Goal: Task Accomplishment & Management: Use online tool/utility

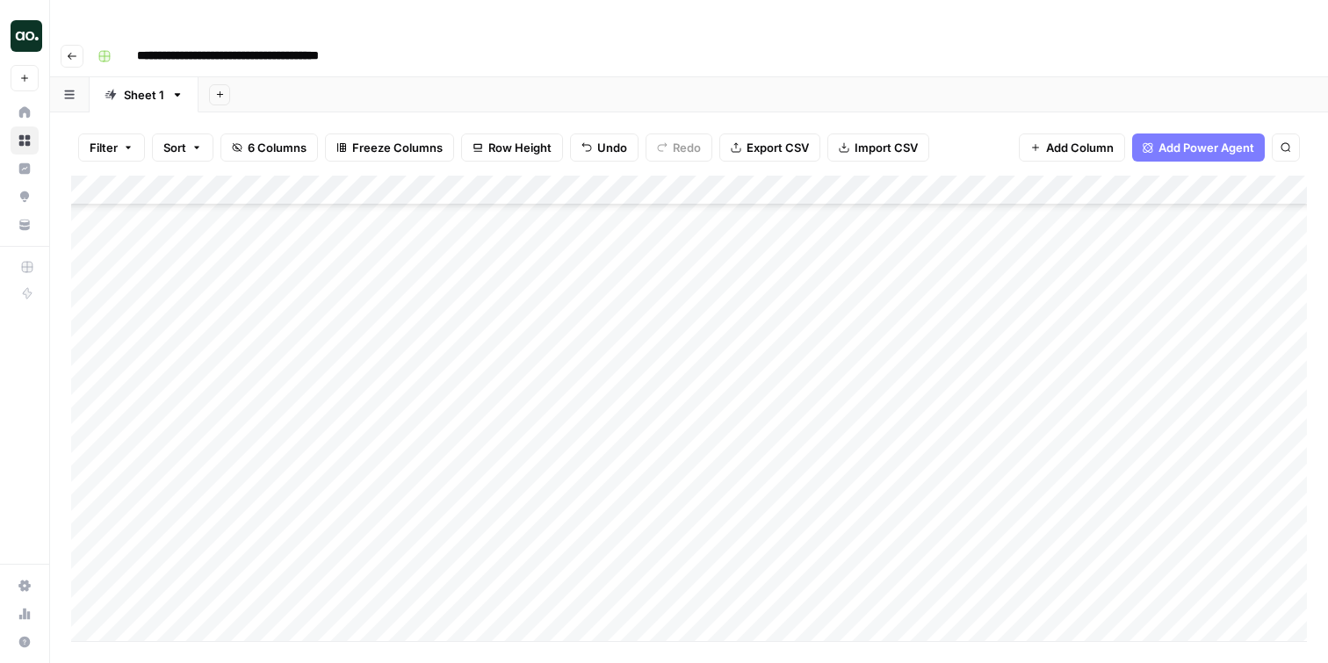
scroll to position [436, 0]
click at [267, 352] on div "Add Column" at bounding box center [689, 409] width 1236 height 466
type textarea "**********"
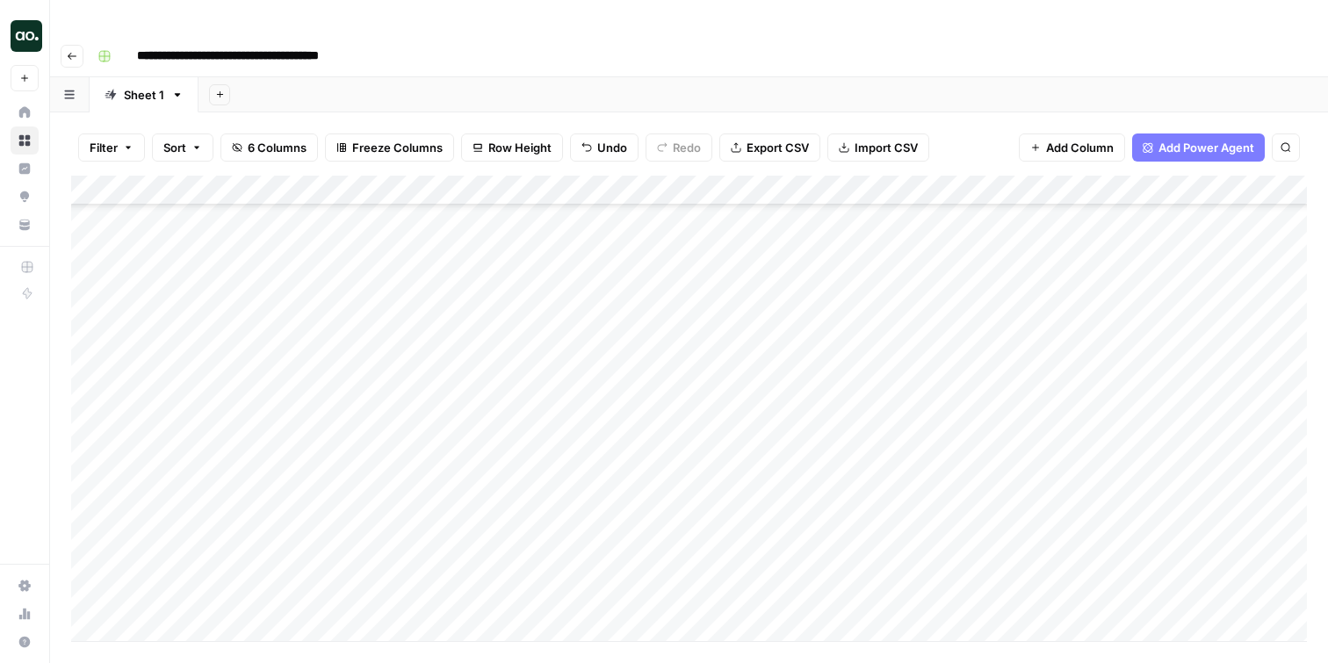
click at [526, 314] on div "Add Column" at bounding box center [689, 409] width 1236 height 466
click at [508, 139] on span "Row Height" at bounding box center [519, 148] width 63 height 18
click at [545, 171] on span "Small" at bounding box center [558, 173] width 127 height 18
click at [931, 77] on div "Add Sheet" at bounding box center [764, 94] width 1130 height 35
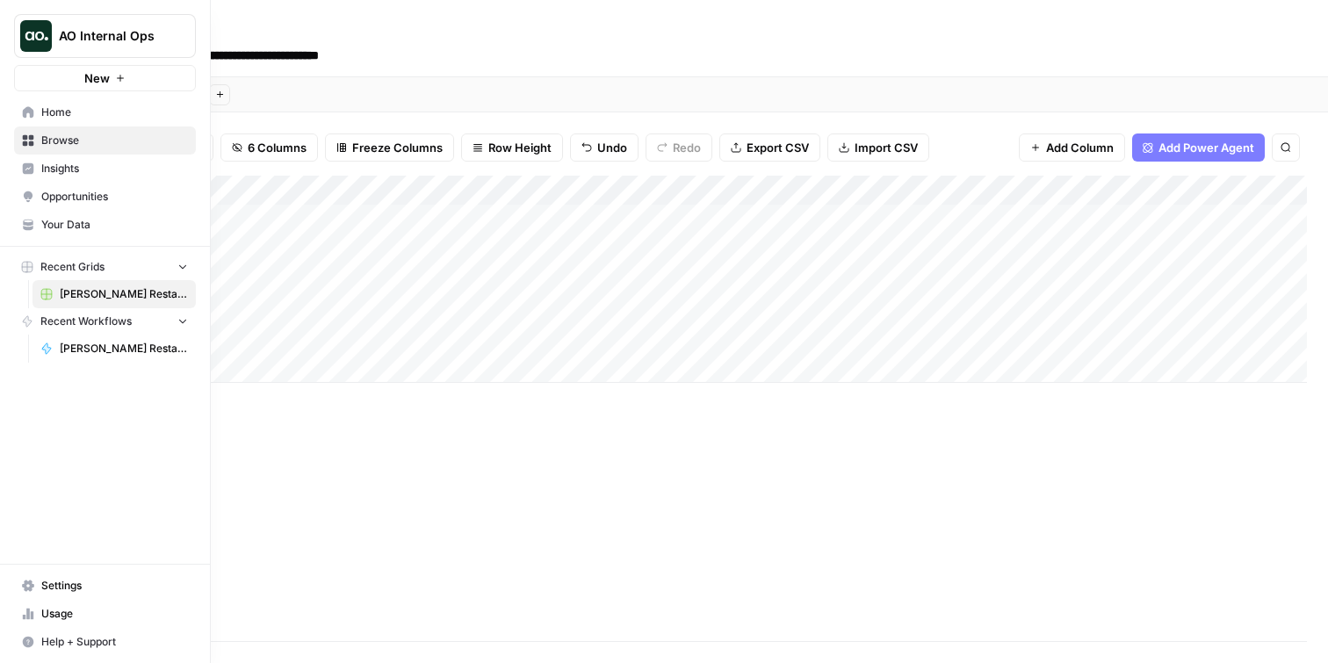
click at [25, 107] on icon at bounding box center [28, 112] width 12 height 12
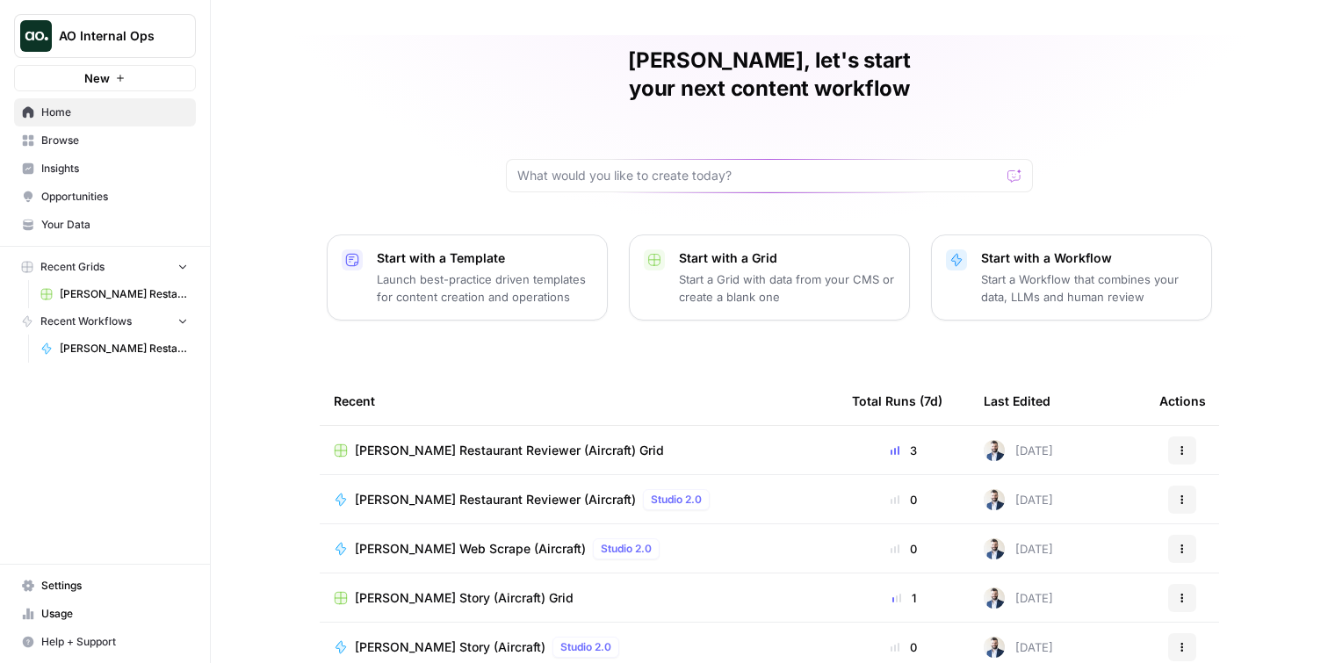
scroll to position [89, 0]
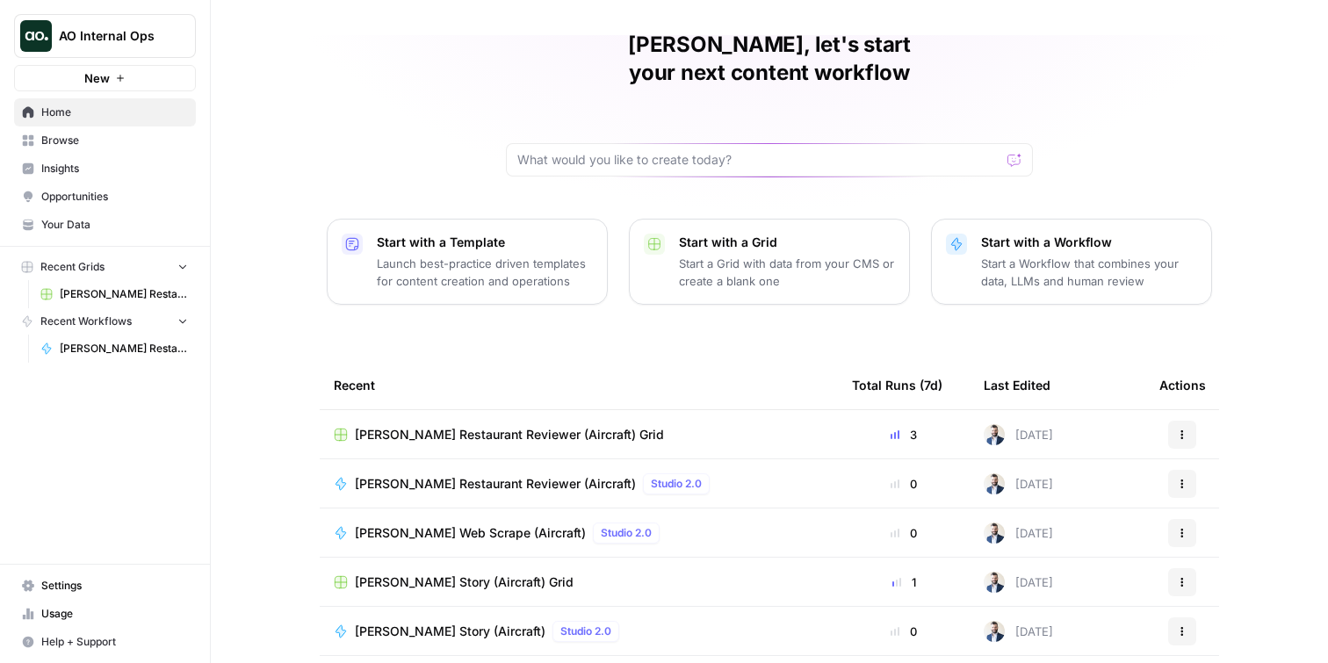
click at [83, 227] on span "Your Data" at bounding box center [114, 225] width 147 height 16
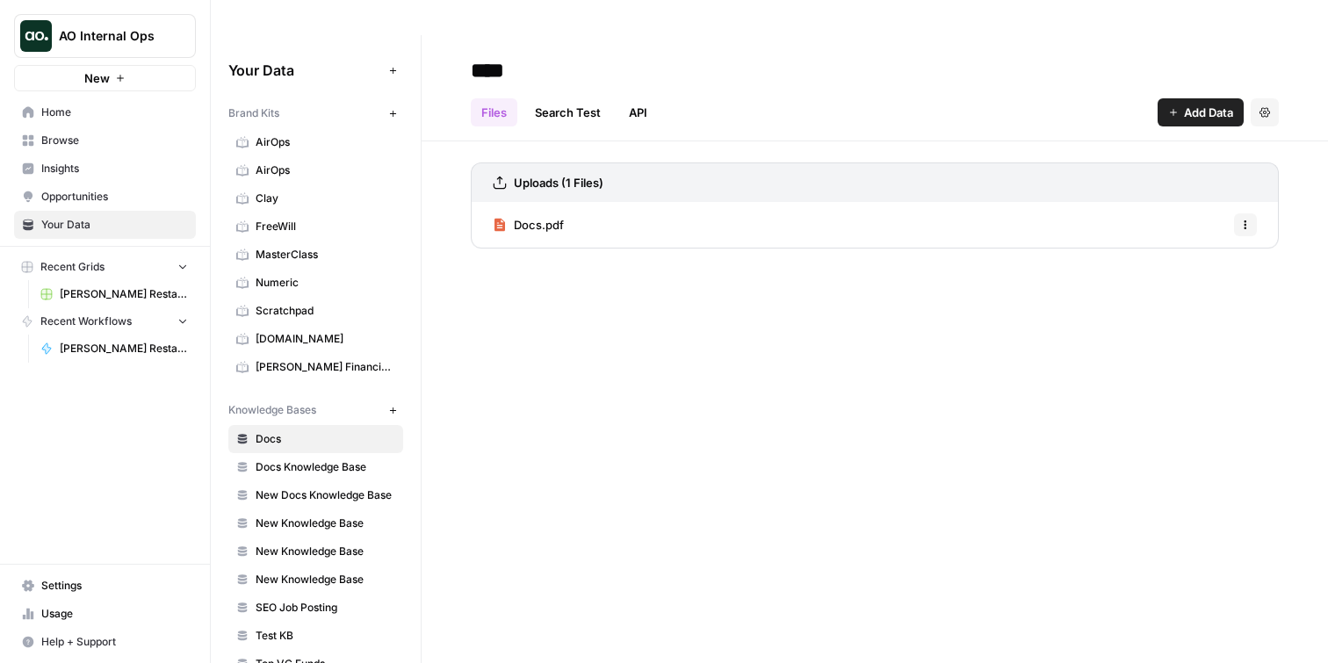
click at [105, 262] on button "Recent Grids" at bounding box center [105, 267] width 182 height 26
click at [107, 261] on button "Recent Grids" at bounding box center [105, 267] width 182 height 26
click at [113, 293] on span "[PERSON_NAME] Restaurant Reviewer (Aircraft) Grid" at bounding box center [124, 294] width 128 height 16
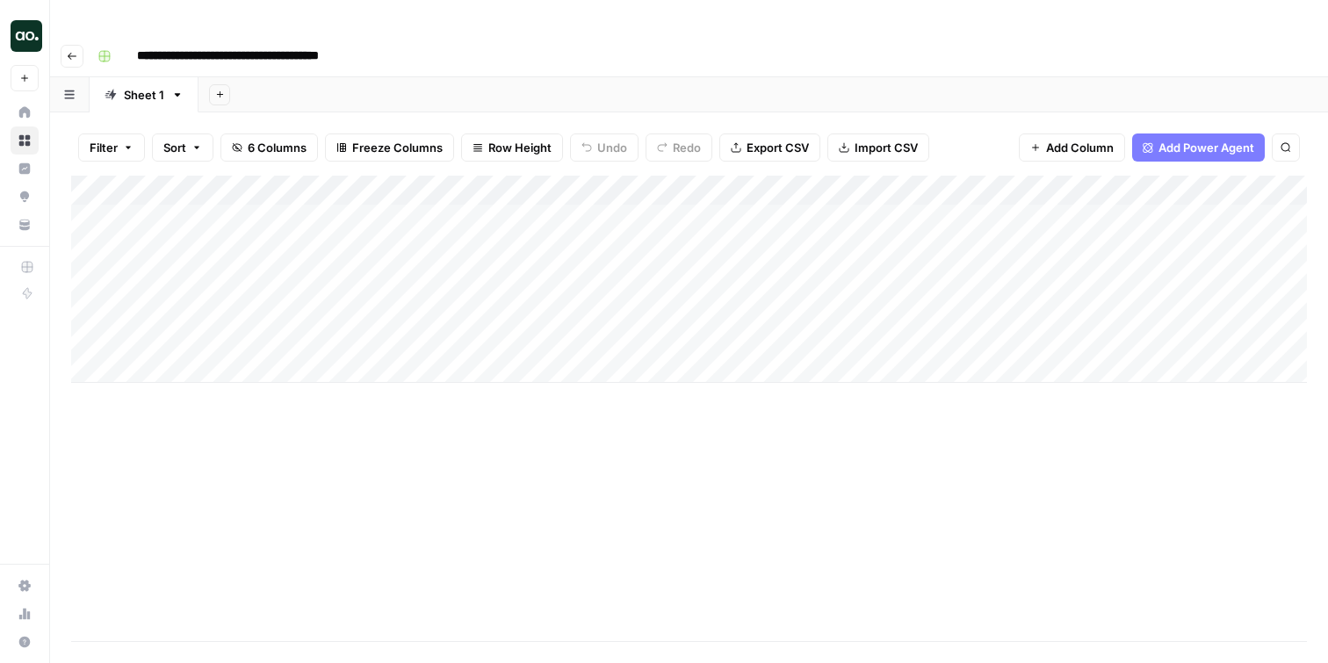
click at [175, 89] on icon "button" at bounding box center [177, 95] width 12 height 12
click at [358, 77] on div "Add Sheet" at bounding box center [764, 94] width 1130 height 35
click at [67, 90] on icon "button" at bounding box center [69, 95] width 11 height 10
click at [372, 77] on div "Add Sheet" at bounding box center [764, 94] width 1130 height 35
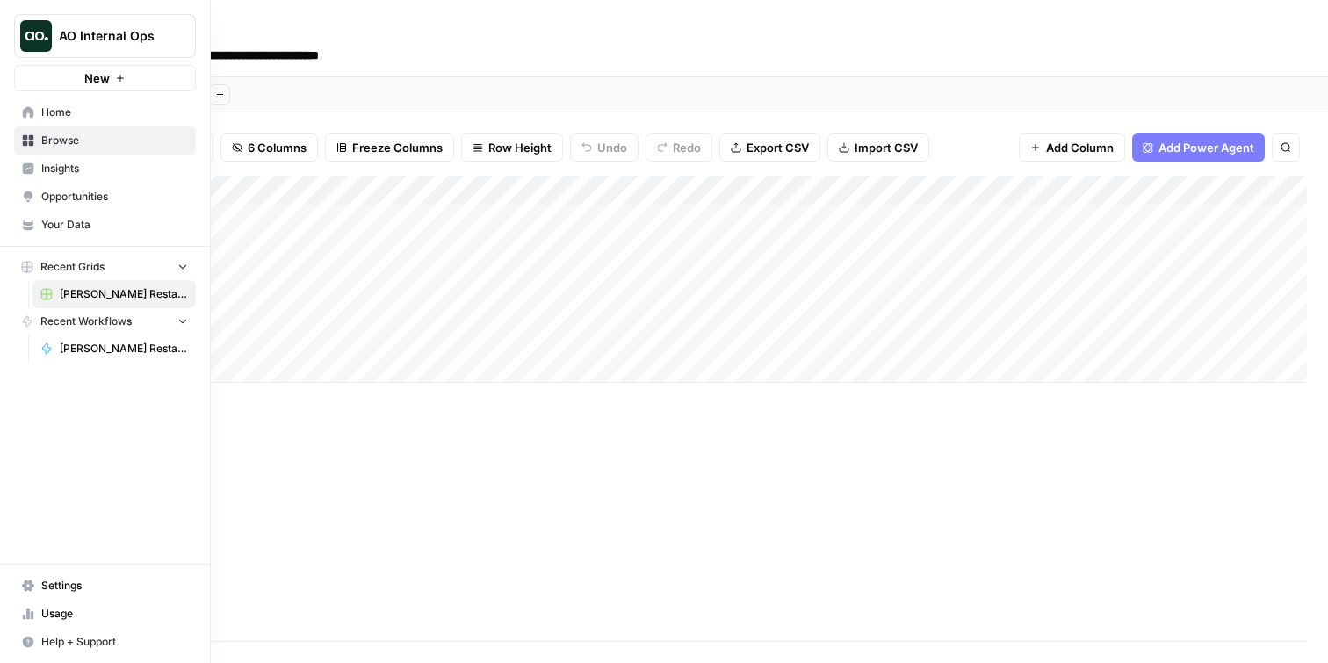
click at [84, 117] on span "Home" at bounding box center [114, 113] width 147 height 16
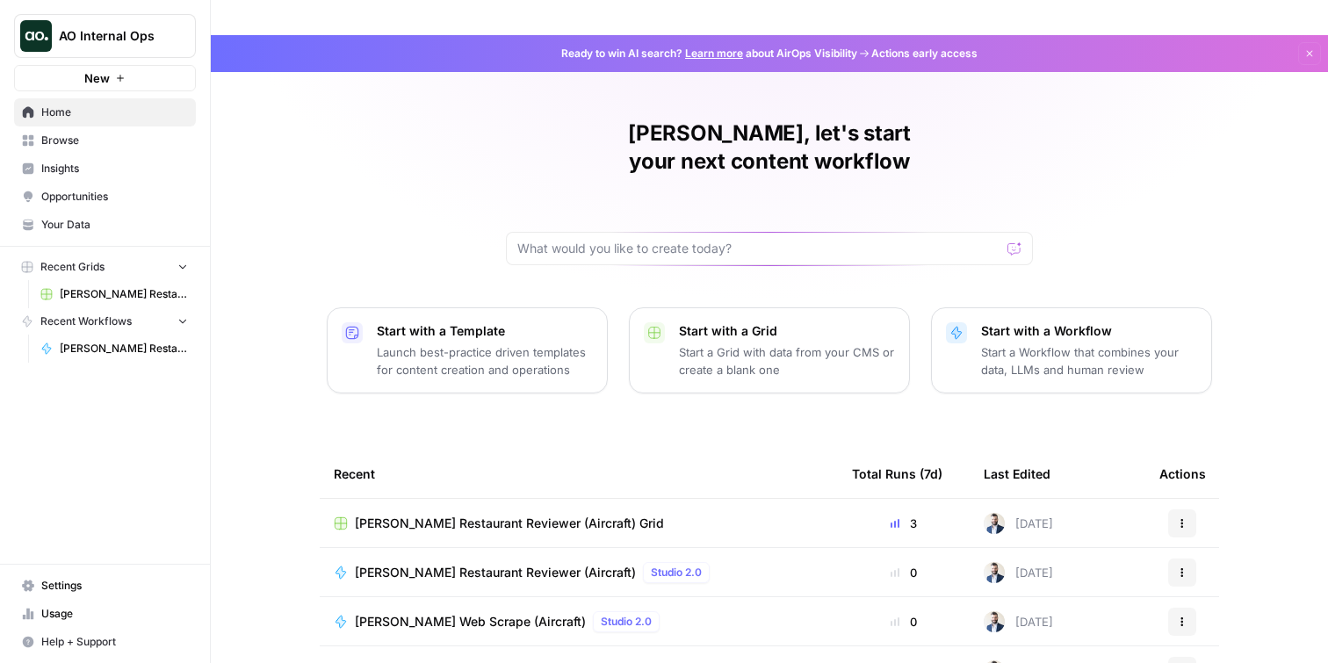
click at [1184, 518] on icon "button" at bounding box center [1182, 523] width 11 height 11
click at [1274, 423] on div "[PERSON_NAME], let's start your next content workflow Start with a Template Lau…" at bounding box center [769, 453] width 1117 height 836
click at [126, 324] on span "Recent Workflows" at bounding box center [85, 322] width 91 height 16
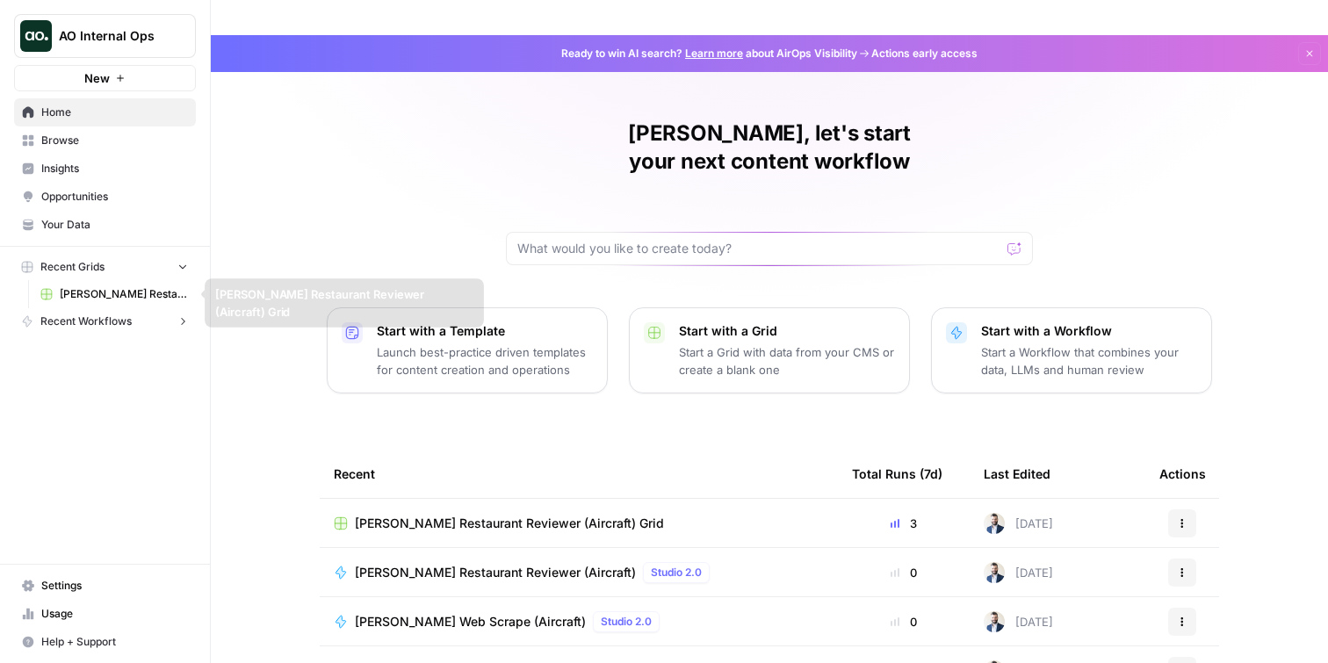
click at [132, 265] on button "Recent Grids" at bounding box center [105, 267] width 182 height 26
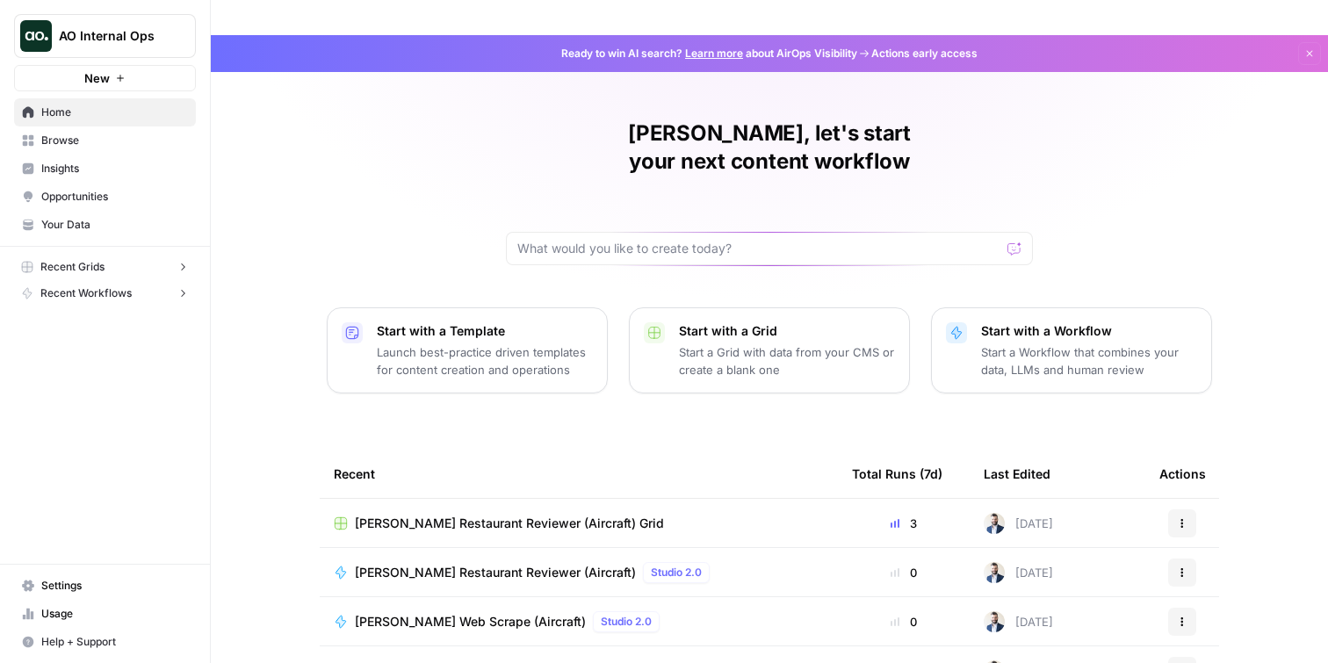
click at [93, 135] on span "Browse" at bounding box center [114, 141] width 147 height 16
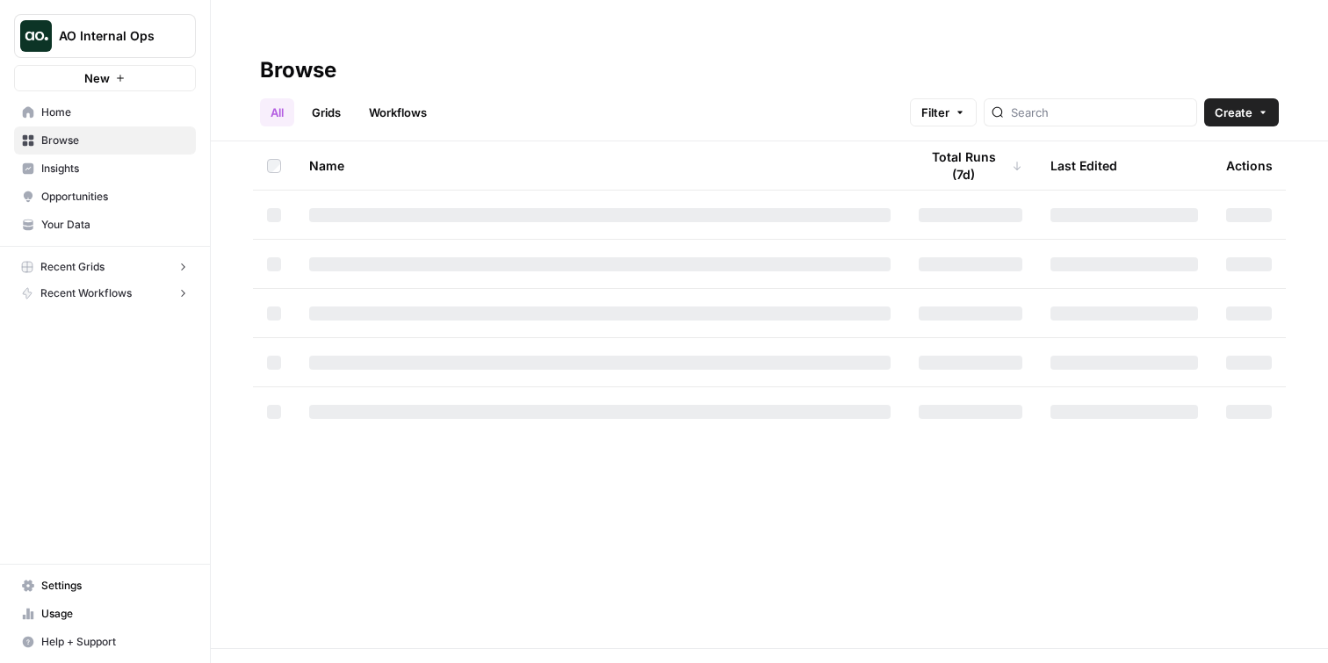
click at [337, 98] on link "Grids" at bounding box center [326, 112] width 50 height 28
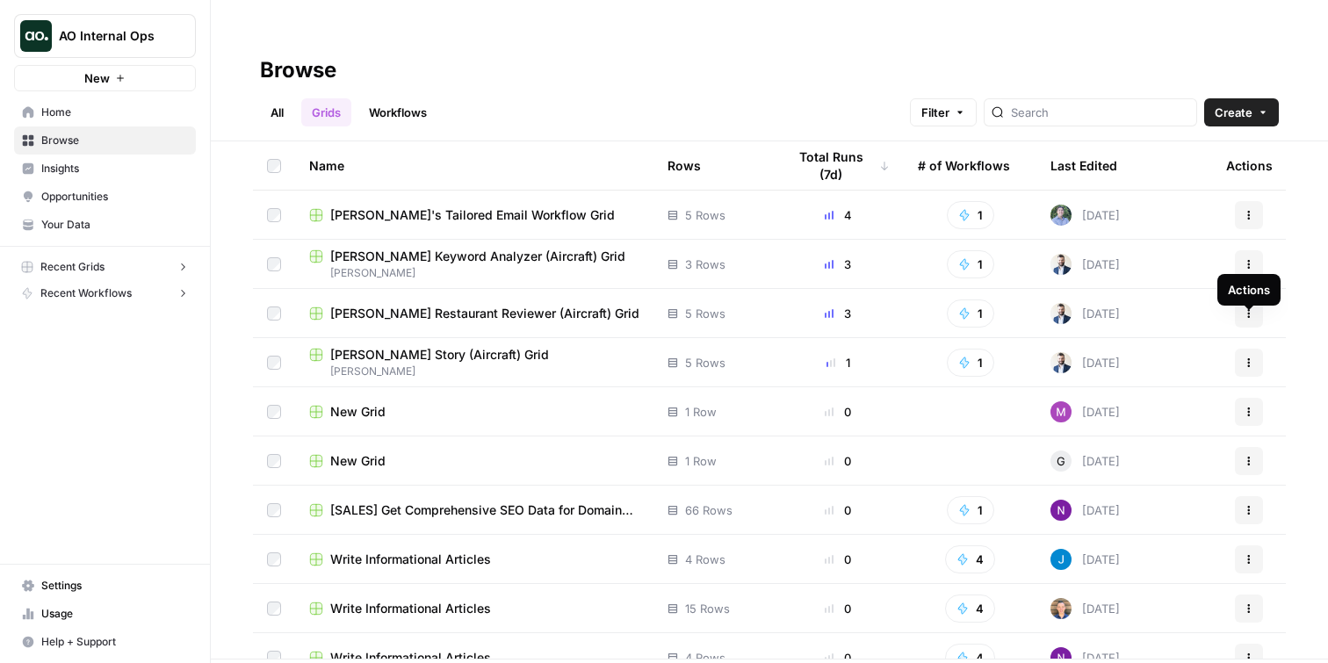
click at [1248, 358] on icon "button" at bounding box center [1249, 363] width 11 height 11
click at [1307, 311] on div "Name Rows Total Runs (7d) # of Workflows Last Edited Actions [PERSON_NAME]'s Ta…" at bounding box center [769, 399] width 1117 height 517
click at [1249, 312] on icon "button" at bounding box center [1249, 313] width 3 height 3
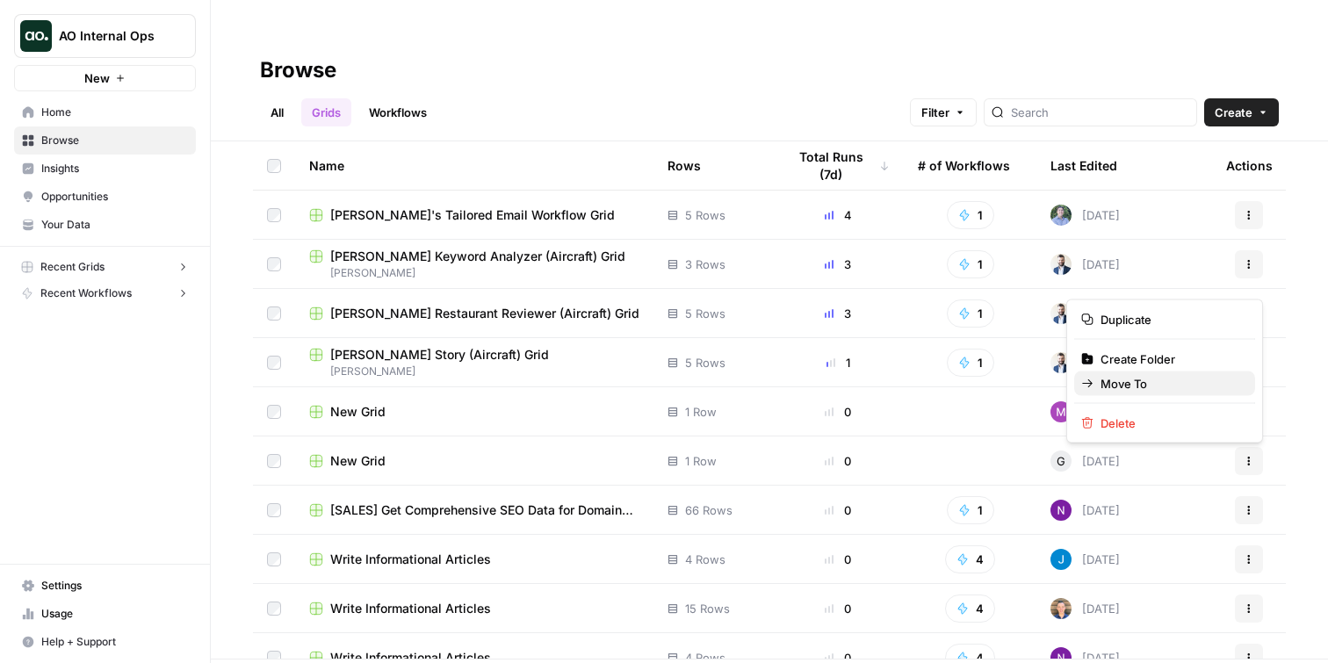
click at [1144, 386] on span "Move To" at bounding box center [1171, 384] width 141 height 18
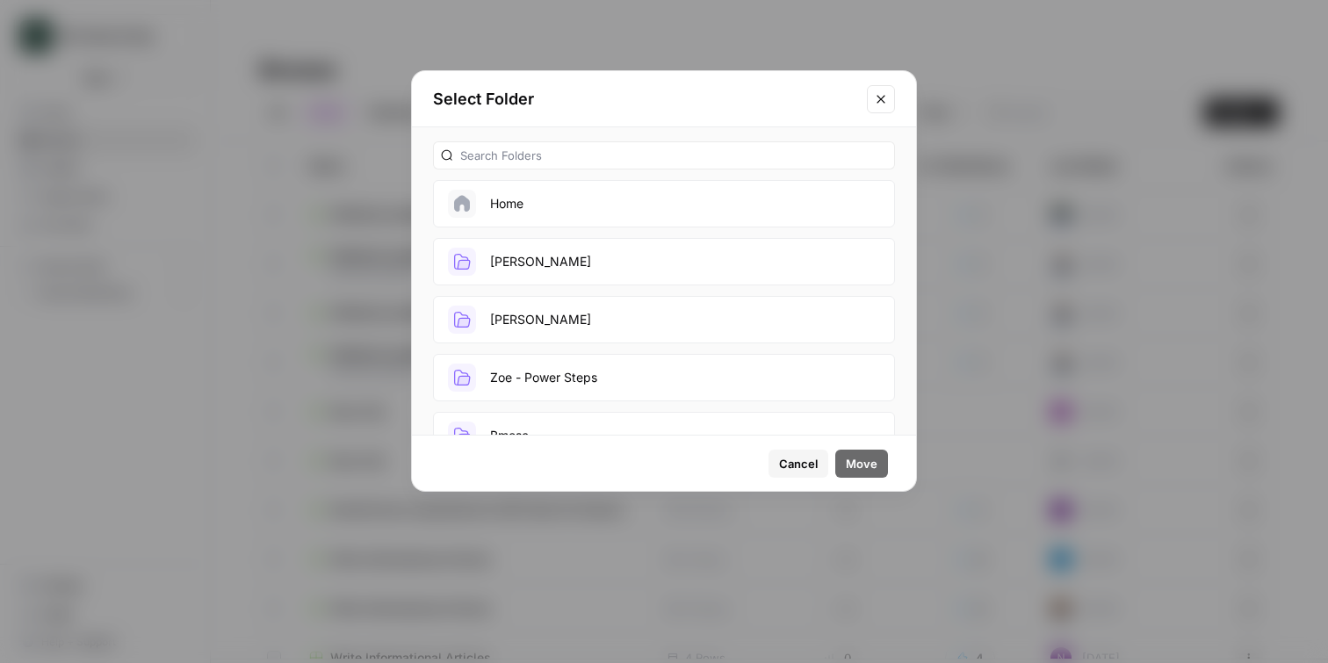
click at [580, 259] on button "[PERSON_NAME]" at bounding box center [664, 261] width 462 height 47
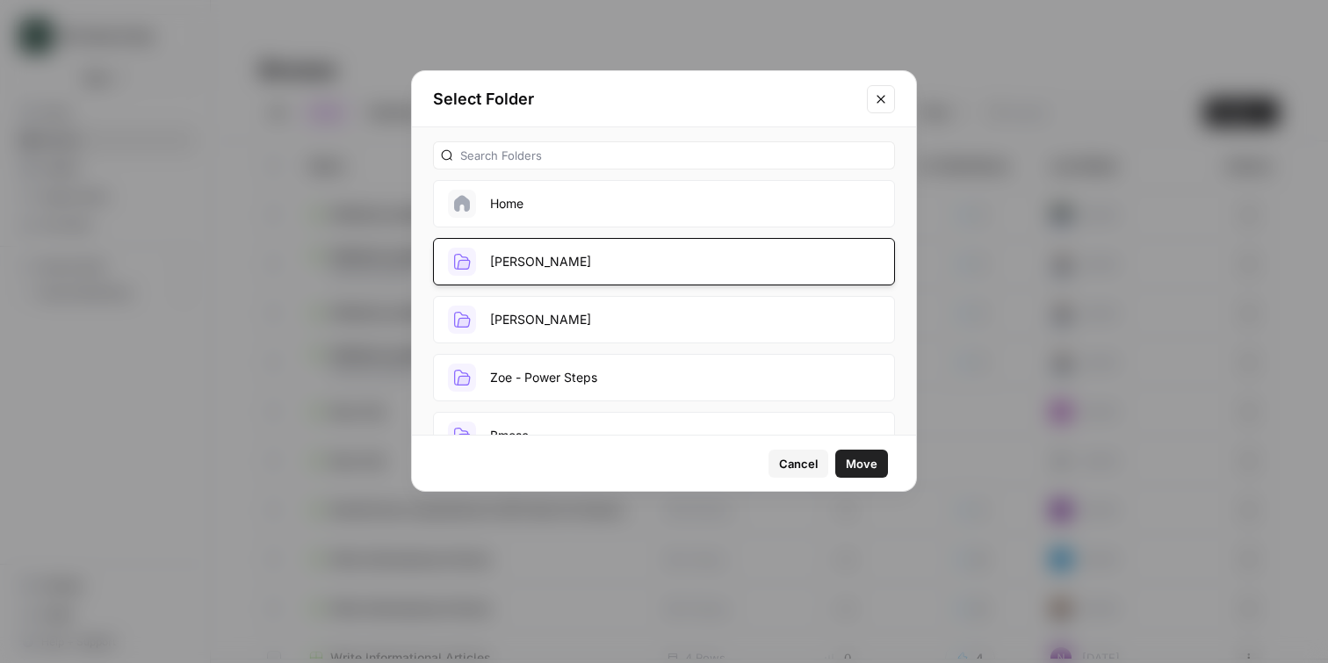
click at [861, 466] on span "Move" at bounding box center [862, 464] width 32 height 18
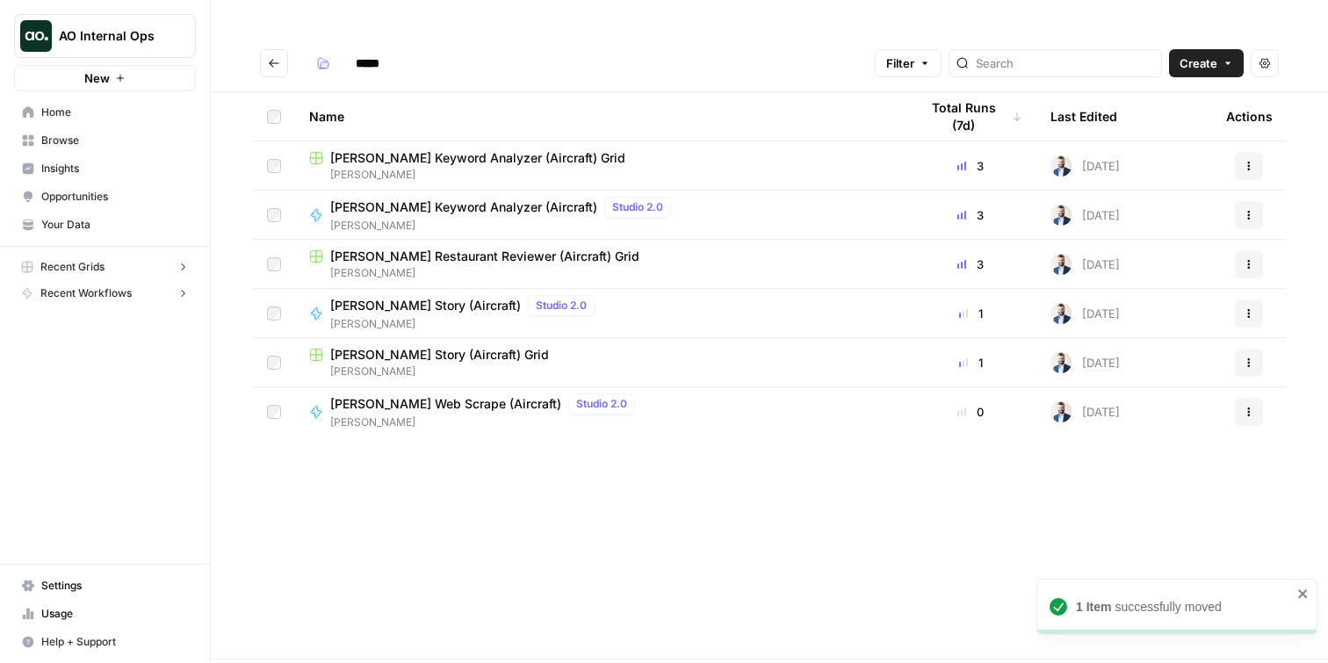
click at [277, 59] on icon "Go back" at bounding box center [274, 63] width 11 height 8
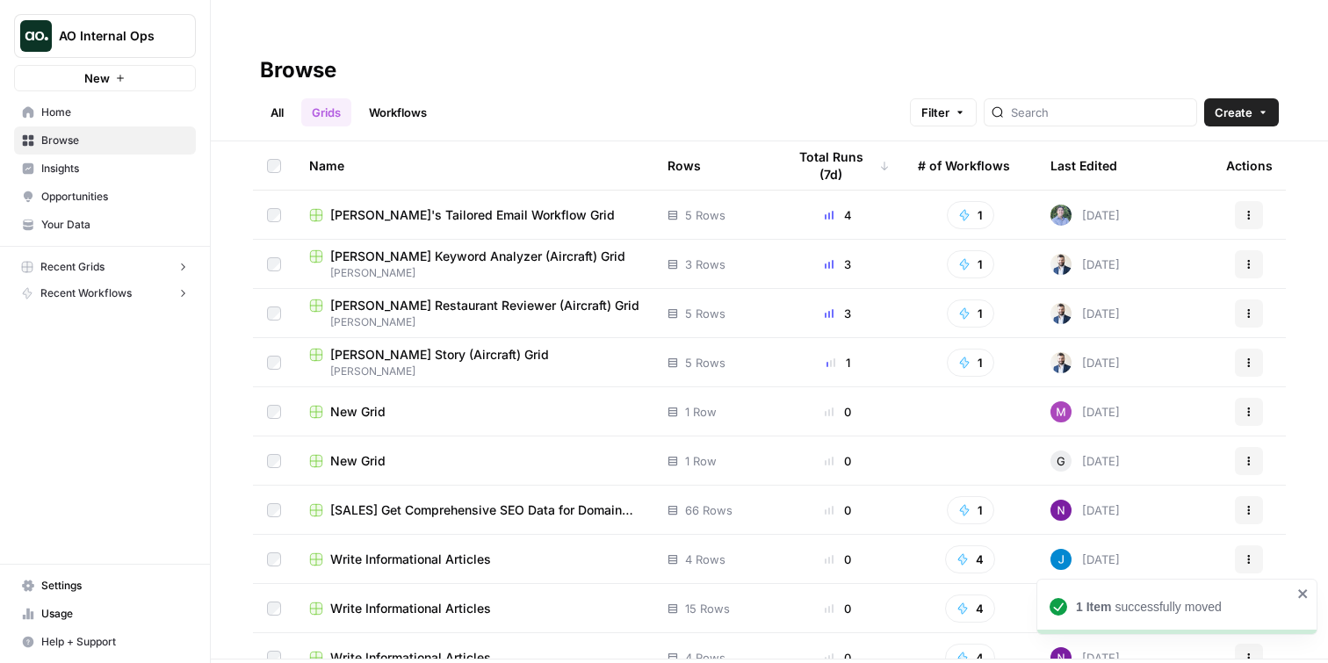
click at [397, 98] on link "Workflows" at bounding box center [397, 112] width 79 height 28
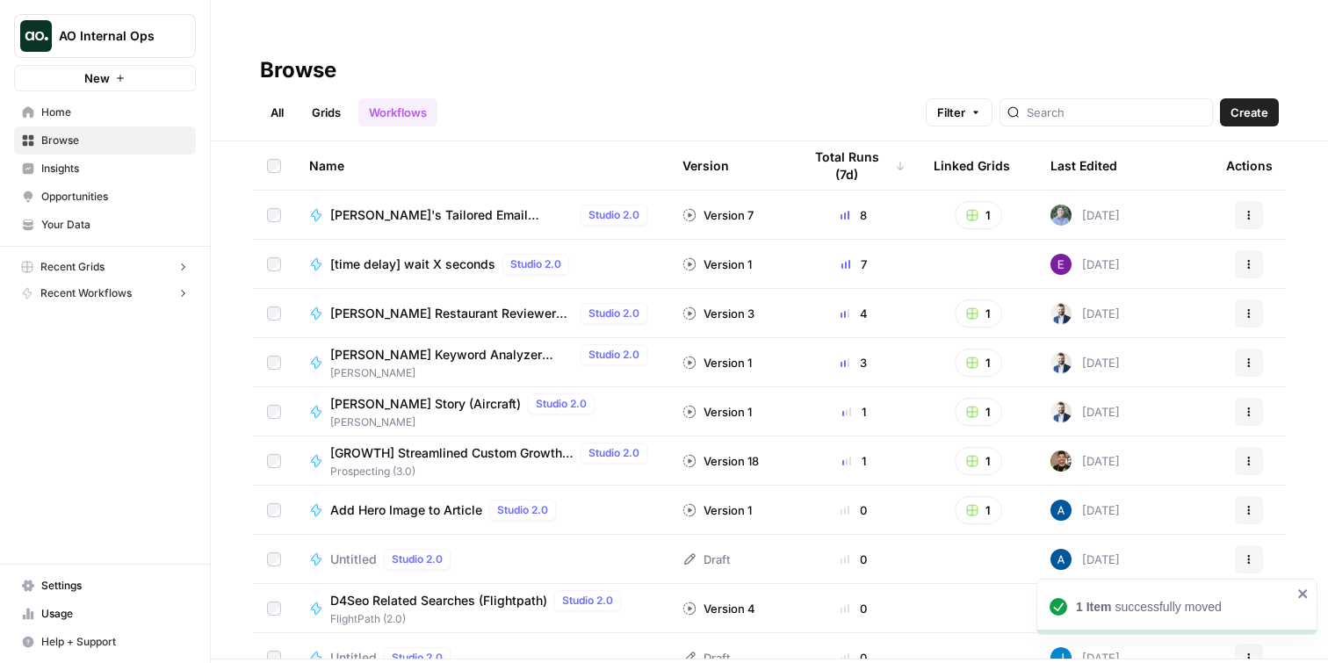
click at [1090, 141] on div "Last Edited" at bounding box center [1084, 165] width 67 height 48
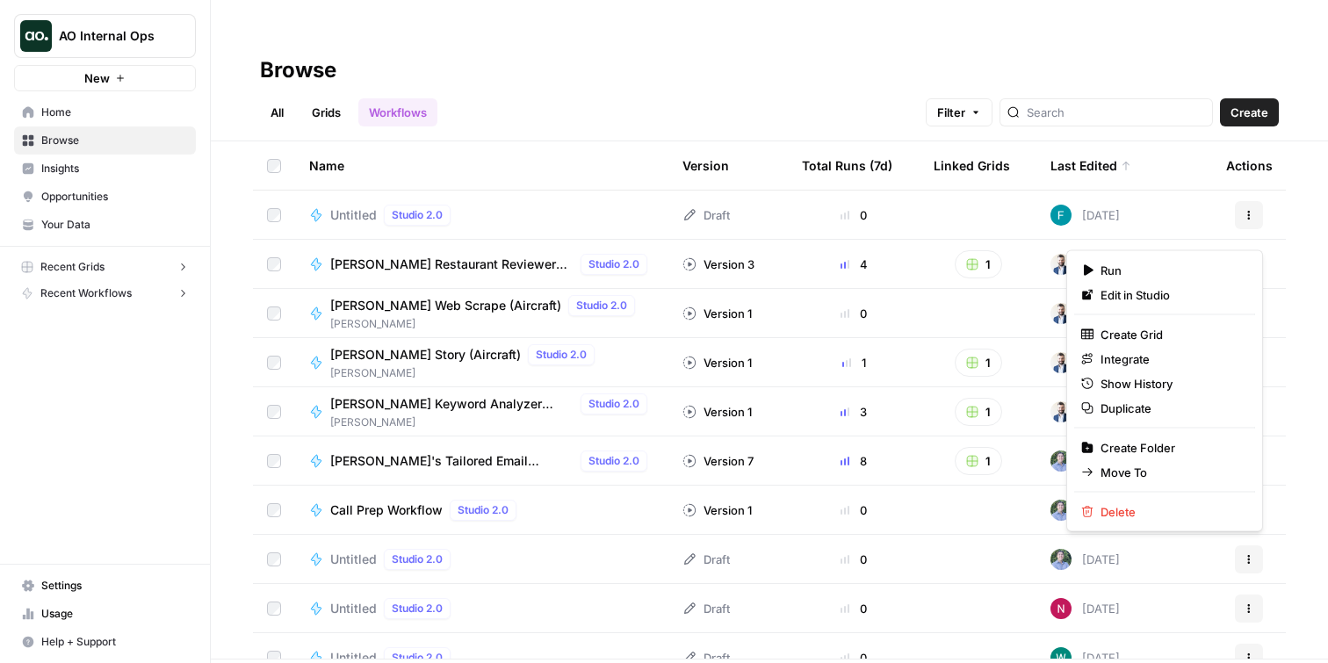
click at [1254, 259] on icon "button" at bounding box center [1249, 264] width 11 height 11
click at [1142, 476] on span "Move To" at bounding box center [1171, 473] width 141 height 18
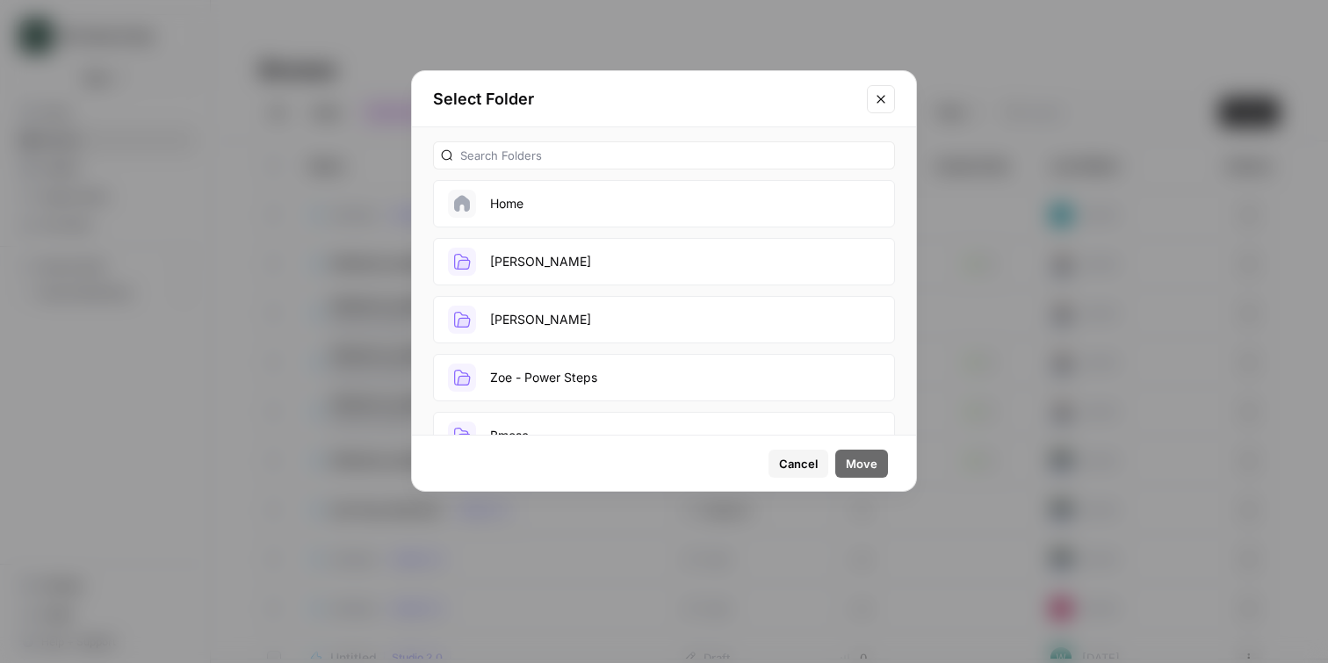
click at [561, 258] on button "[PERSON_NAME]" at bounding box center [664, 261] width 462 height 47
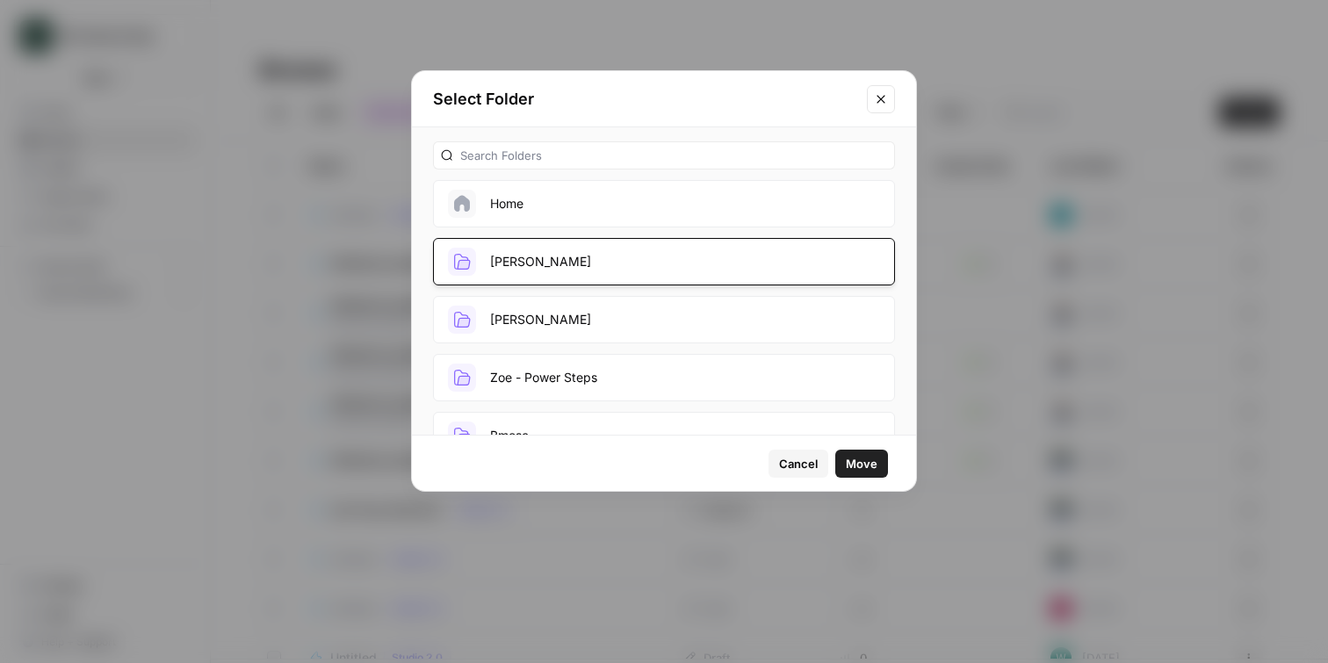
click at [849, 460] on span "Move" at bounding box center [862, 464] width 32 height 18
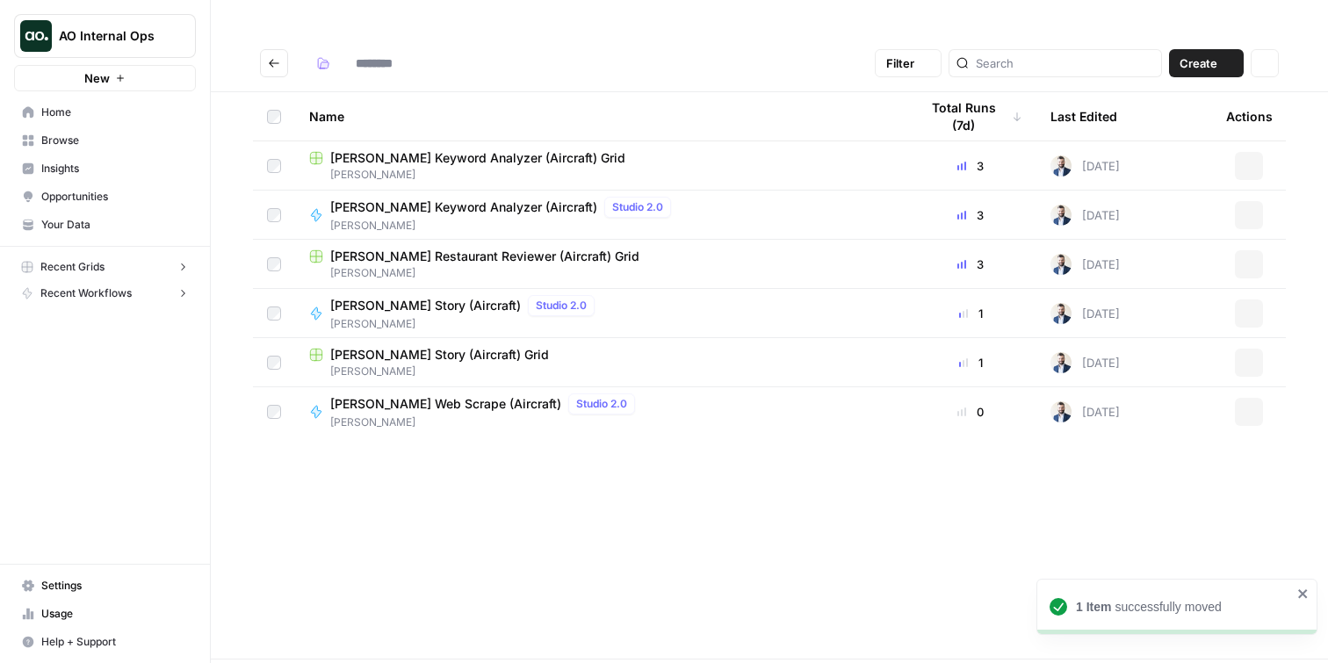
type input "*****"
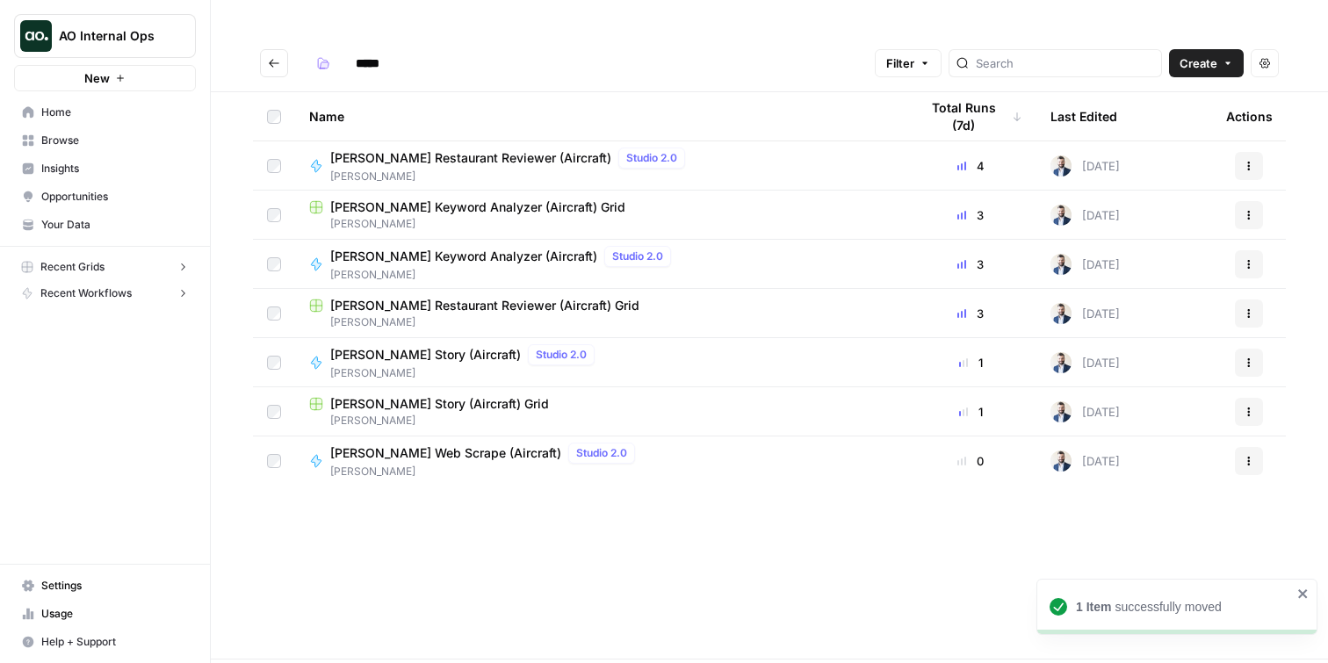
click at [80, 111] on span "Home" at bounding box center [114, 113] width 147 height 16
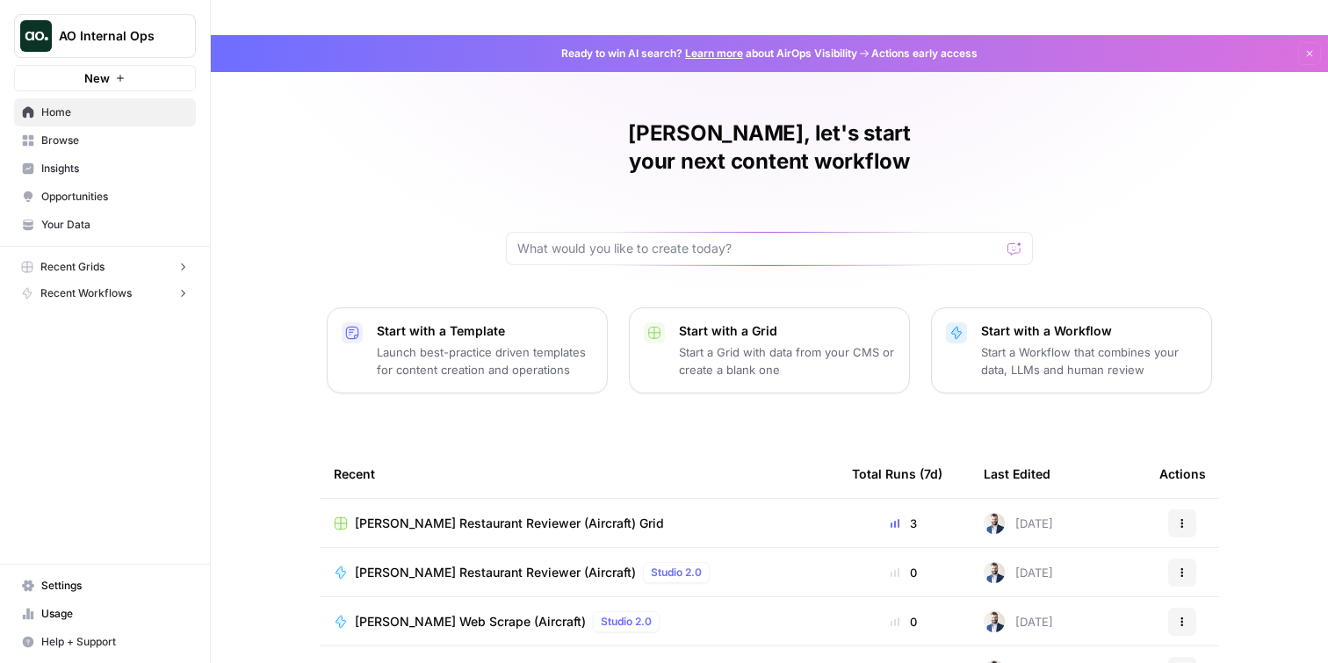
click at [1055, 322] on p "Start with a Workflow" at bounding box center [1089, 331] width 216 height 18
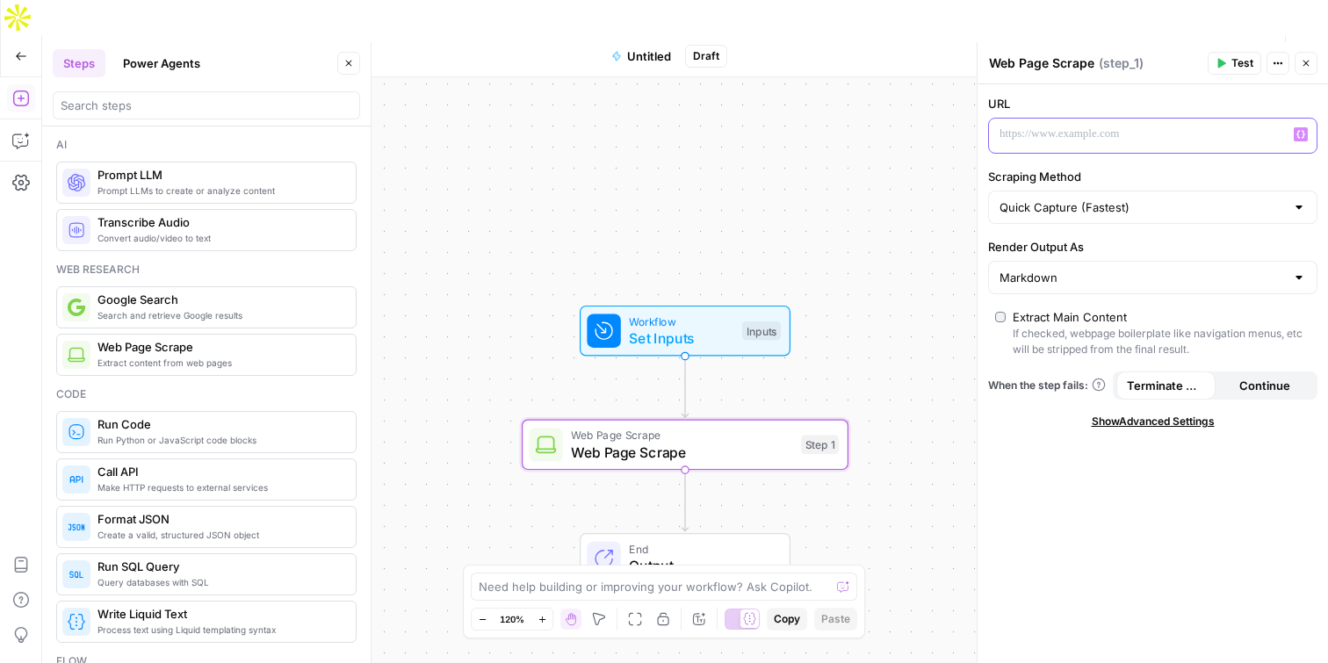
click at [1299, 136] on icon "button" at bounding box center [1301, 134] width 9 height 9
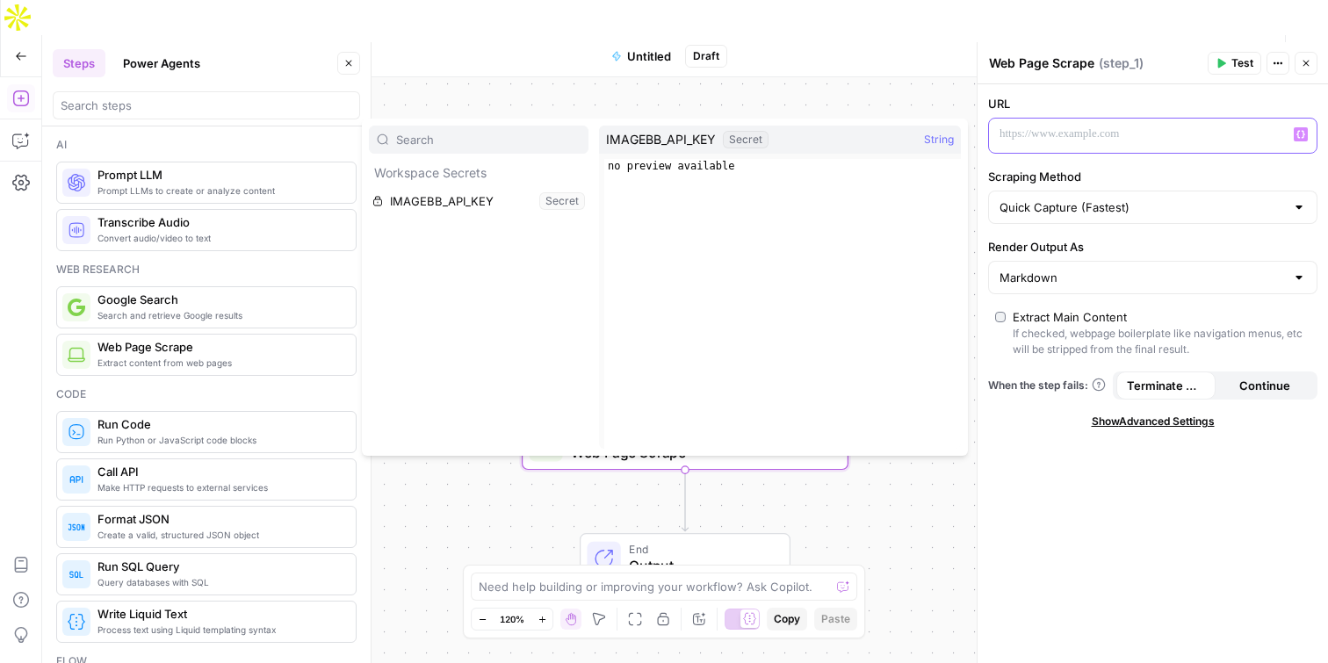
click at [1096, 134] on p at bounding box center [1139, 135] width 278 height 18
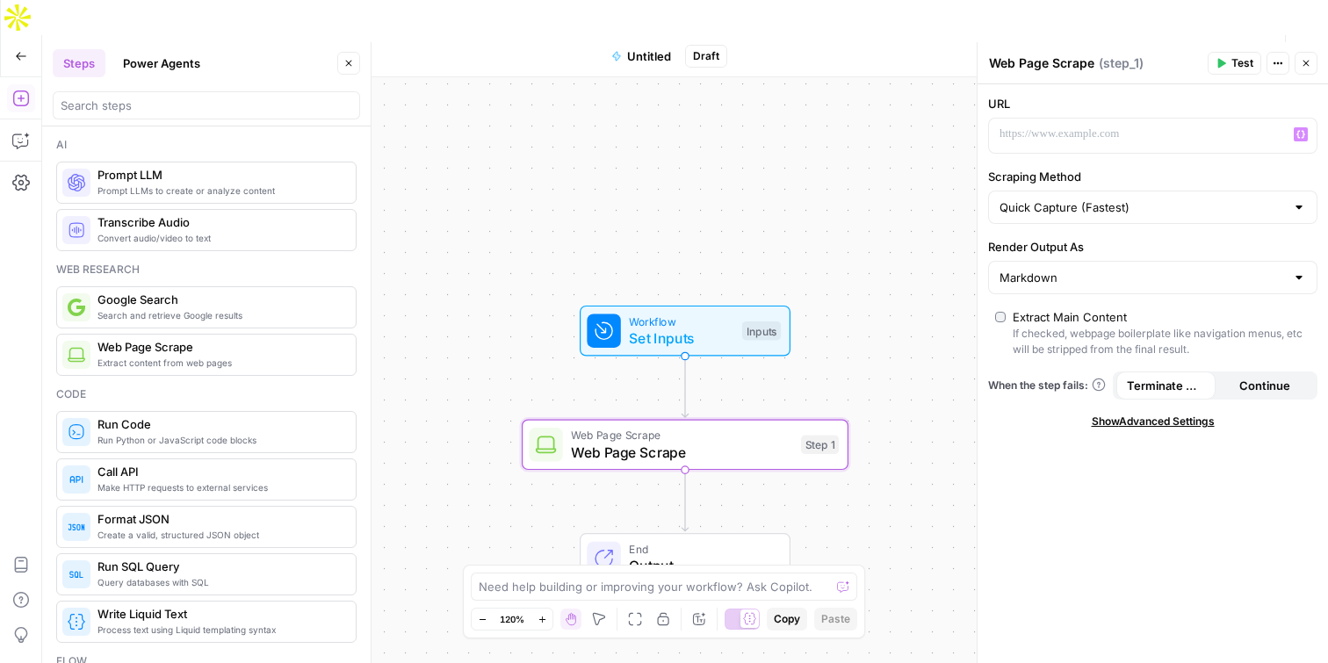
click at [1101, 93] on div "URL “/” to reference Variables Menu Scraping Method Quick Capture (Fastest) Ren…" at bounding box center [1153, 373] width 351 height 579
click at [667, 328] on span "Set Inputs" at bounding box center [681, 338] width 105 height 21
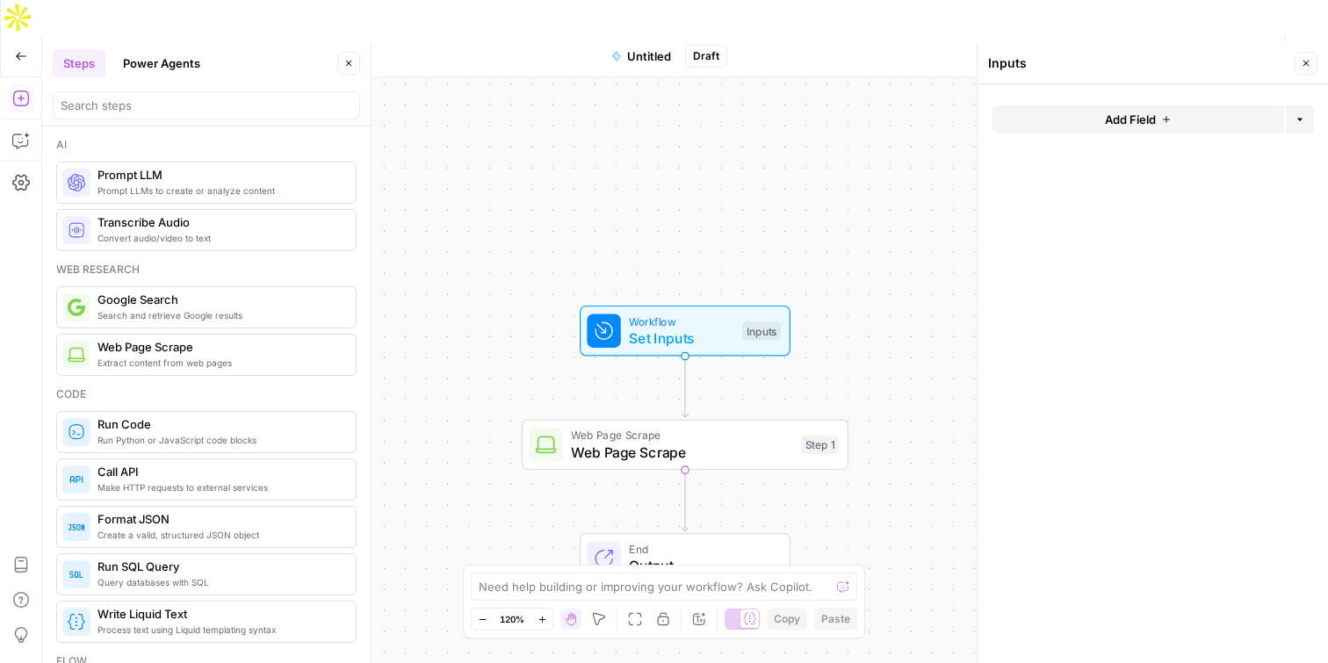
click at [1178, 116] on button "Add Field" at bounding box center [1138, 119] width 293 height 28
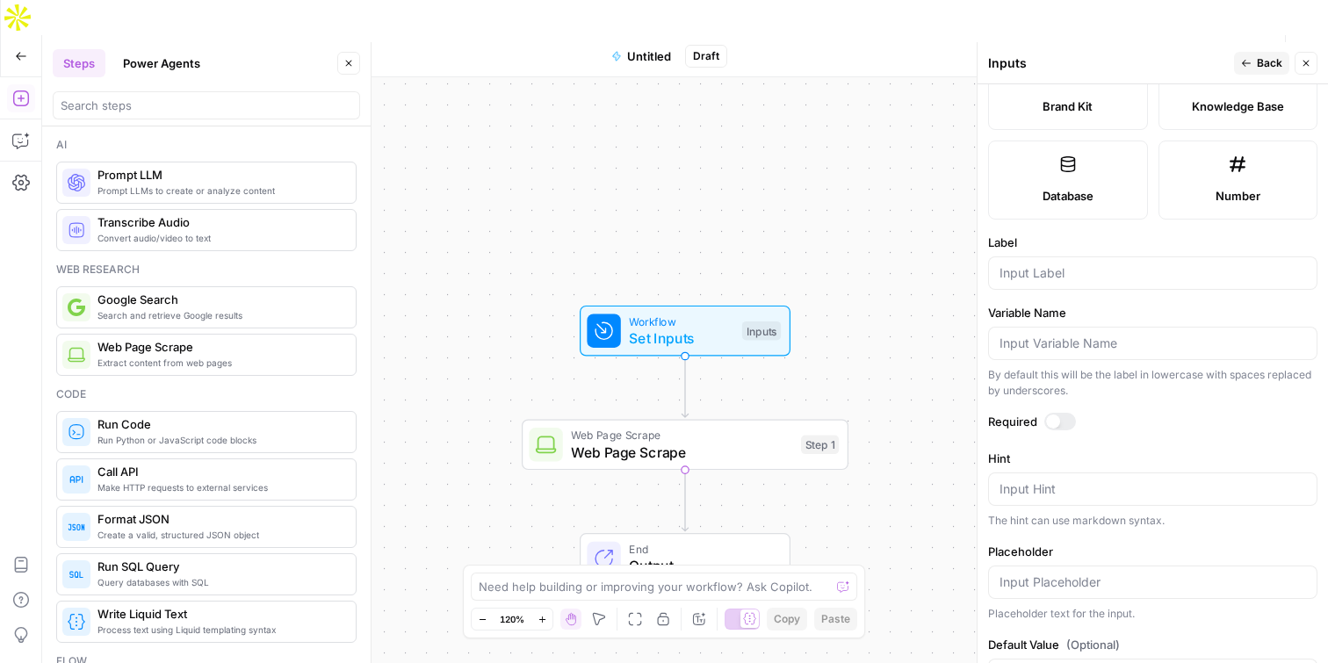
scroll to position [488, 0]
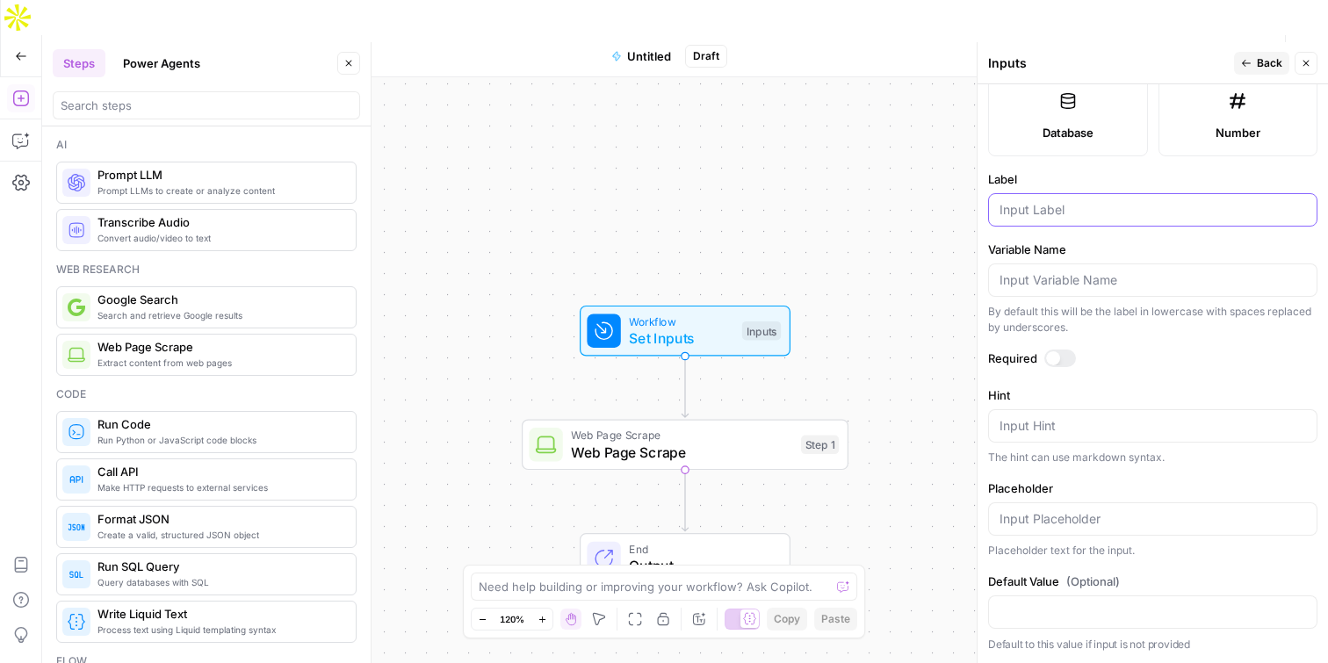
click at [1058, 208] on input "Label" at bounding box center [1153, 210] width 307 height 18
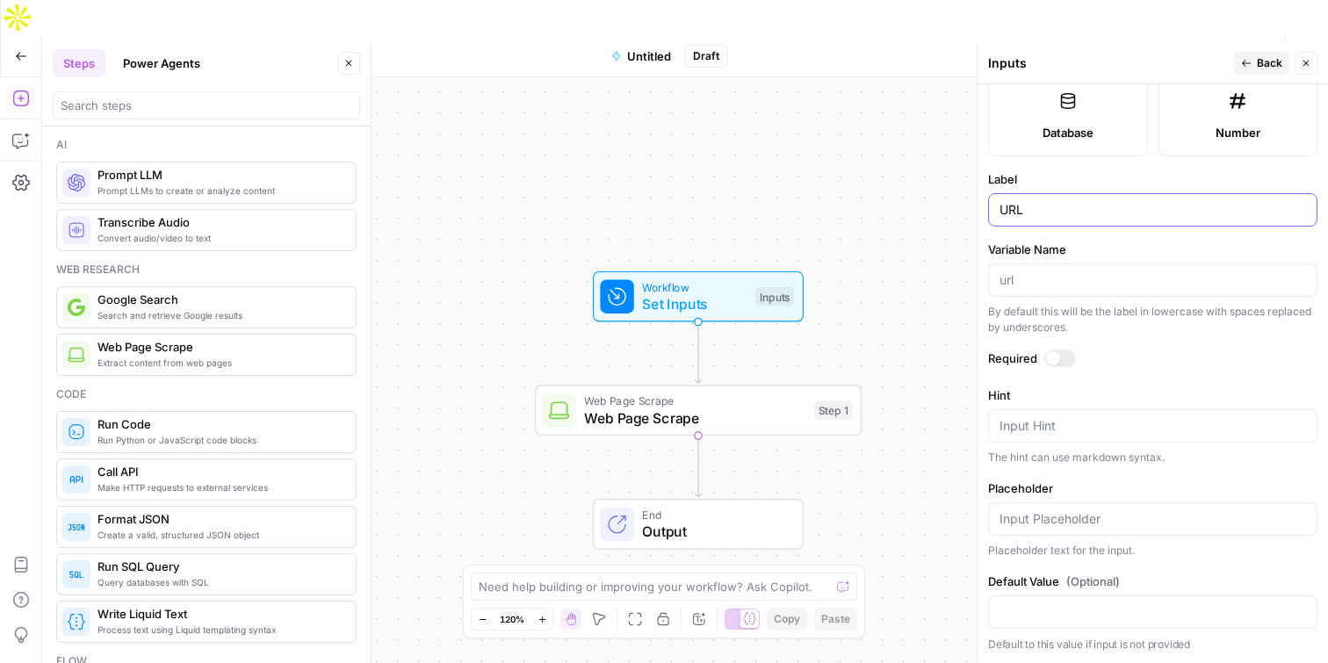
type input "URL"
click at [712, 408] on span "Web Page Scrape" at bounding box center [694, 418] width 221 height 21
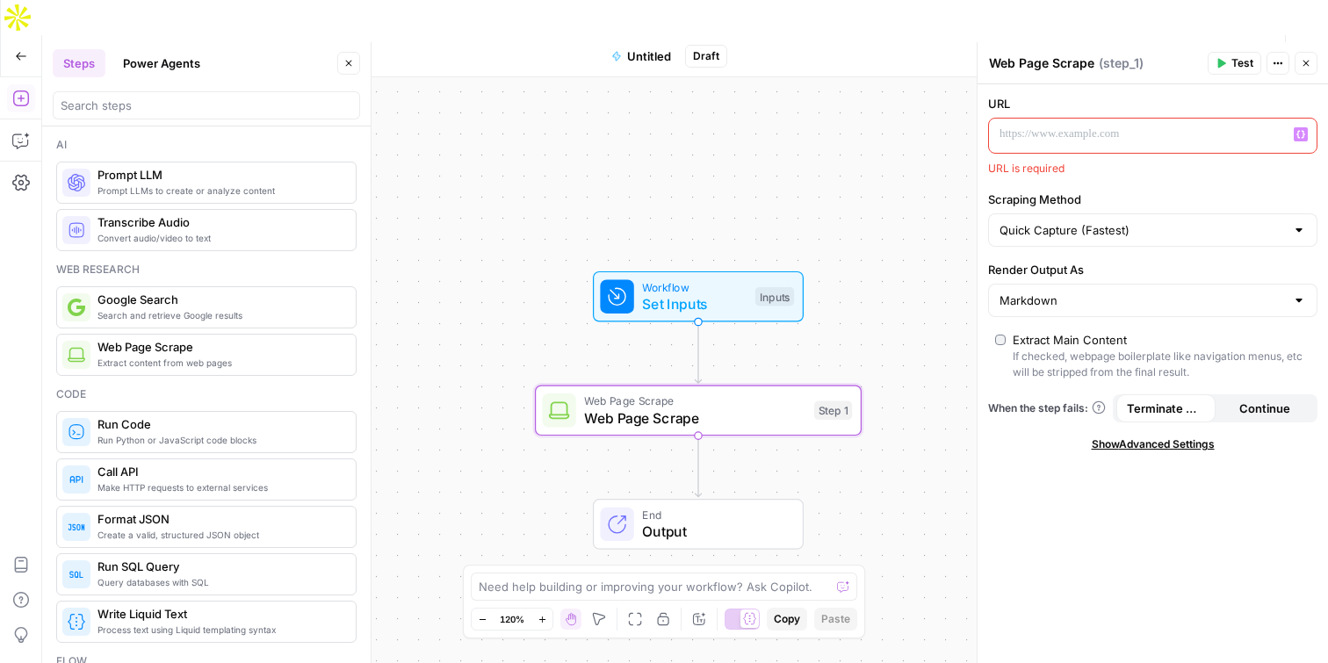
click at [1311, 136] on div "“/” to reference Variables Menu" at bounding box center [1153, 136] width 328 height 34
click at [1305, 136] on button "Variables Menu" at bounding box center [1301, 134] width 14 height 14
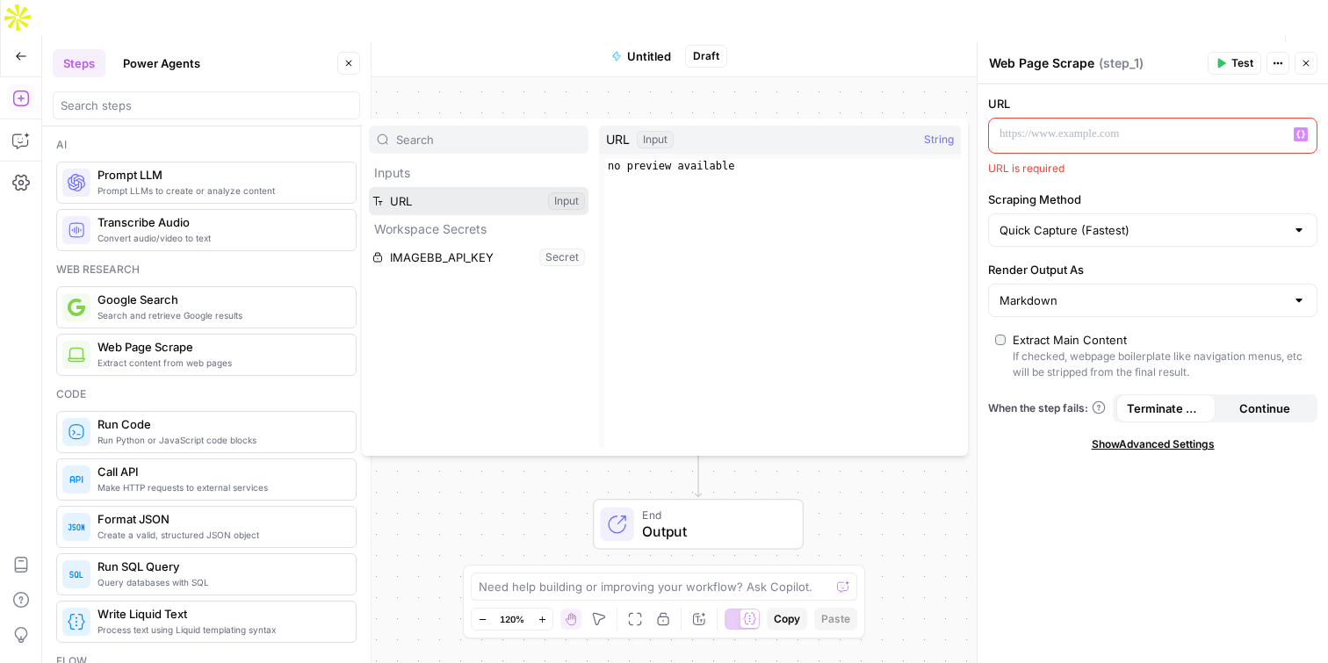
click at [424, 202] on button "Select variable URL" at bounding box center [479, 201] width 220 height 28
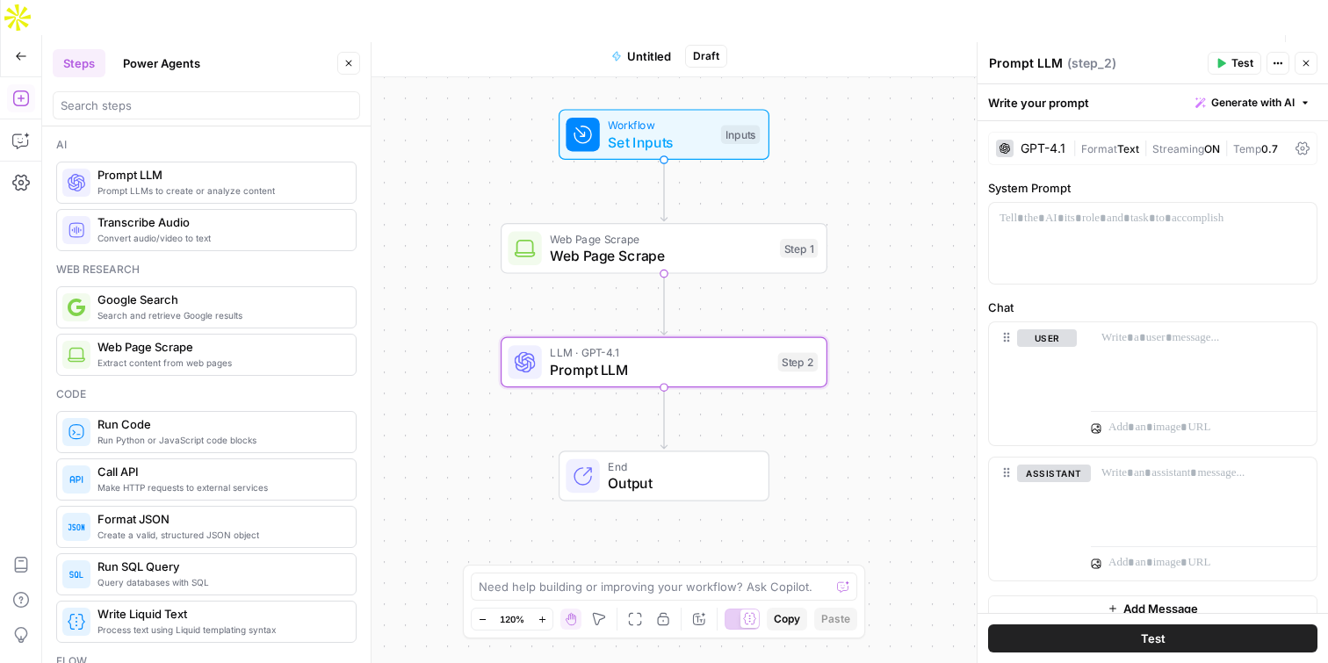
drag, startPoint x: 202, startPoint y: 186, endPoint x: 792, endPoint y: 10, distance: 615.4
